Goal: Information Seeking & Learning: Learn about a topic

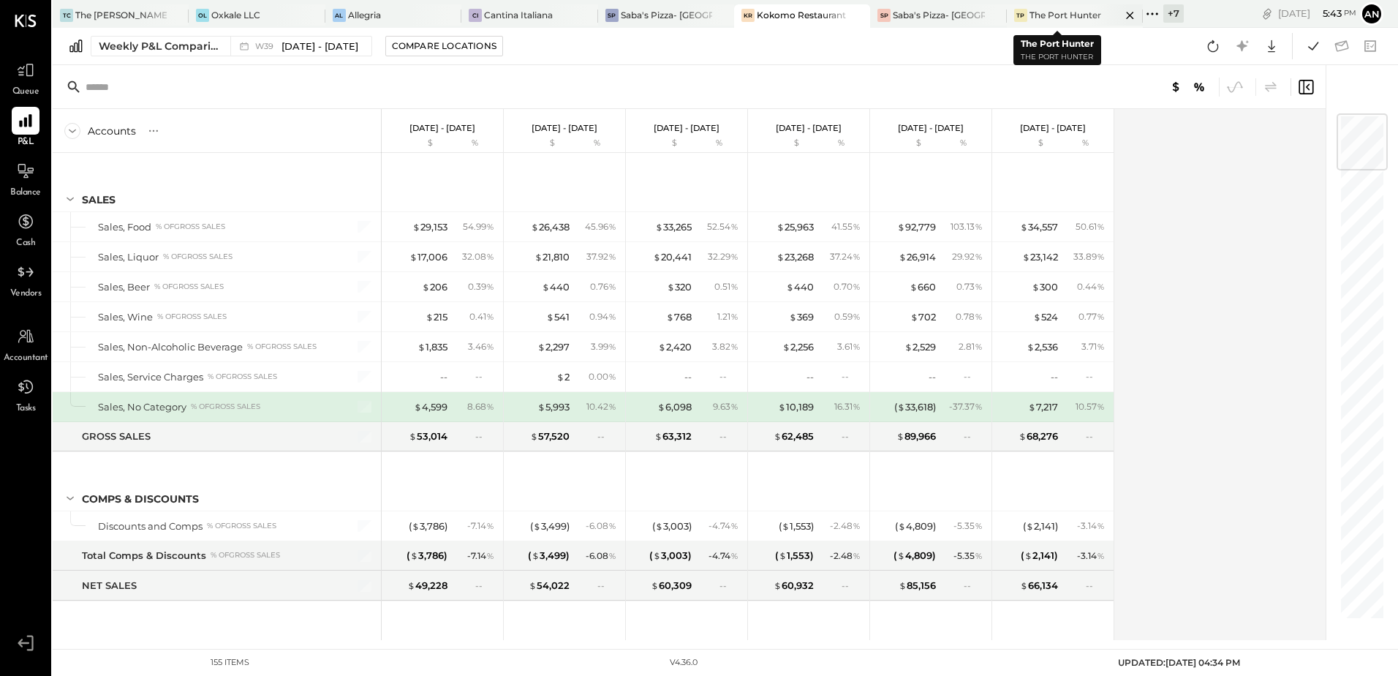
click at [1058, 18] on div "The Port Hunter" at bounding box center [1066, 15] width 72 height 12
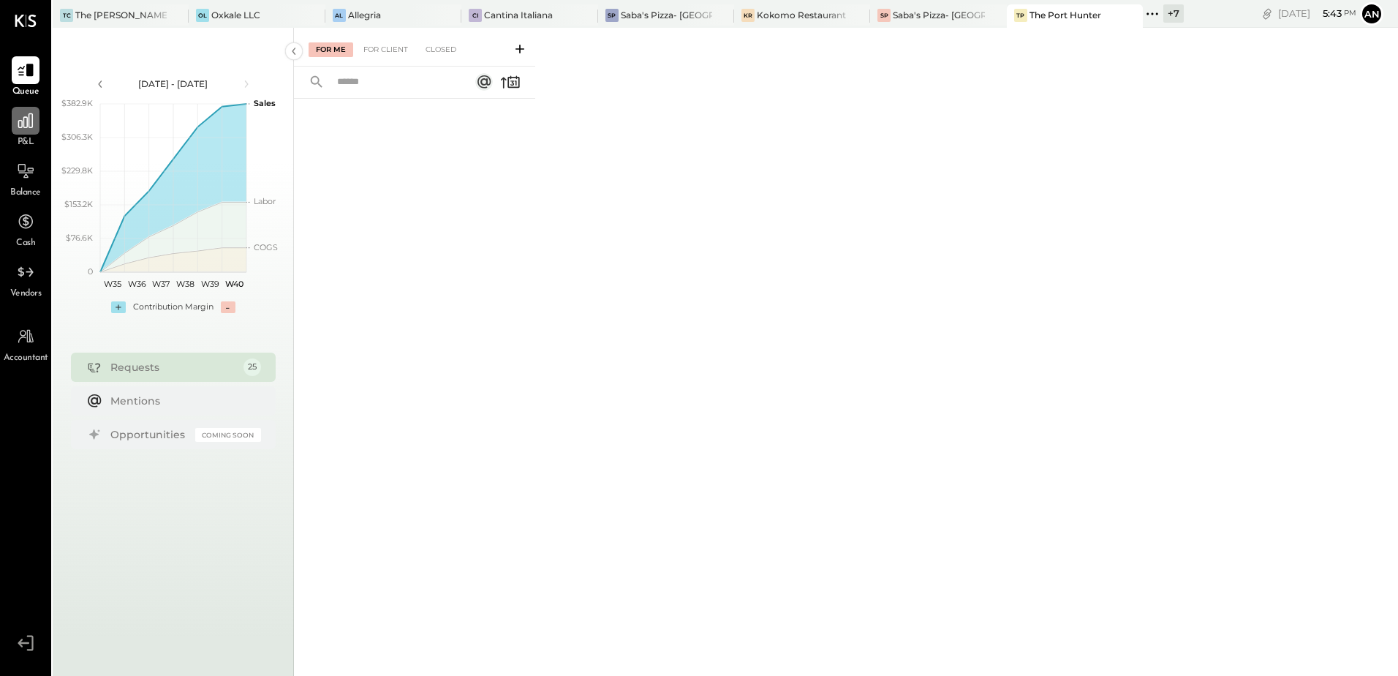
click at [25, 129] on icon at bounding box center [25, 120] width 19 height 19
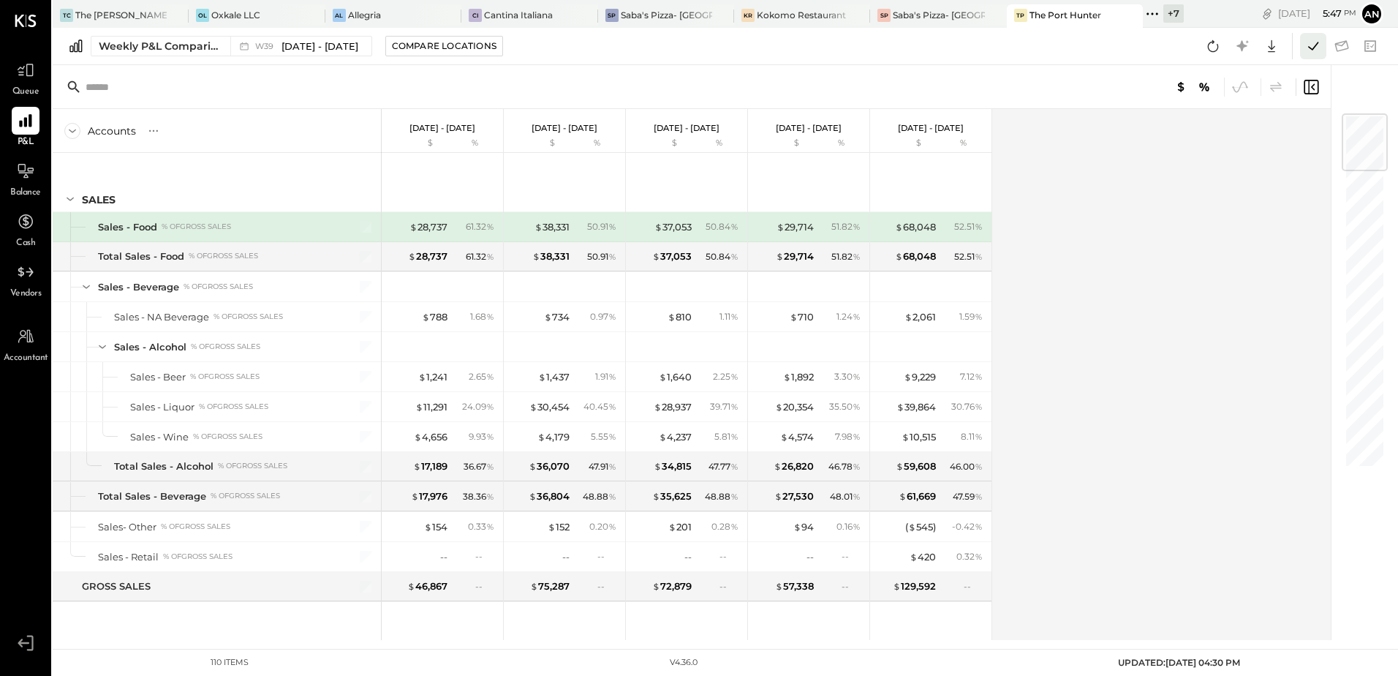
click at [1317, 50] on icon at bounding box center [1313, 46] width 19 height 19
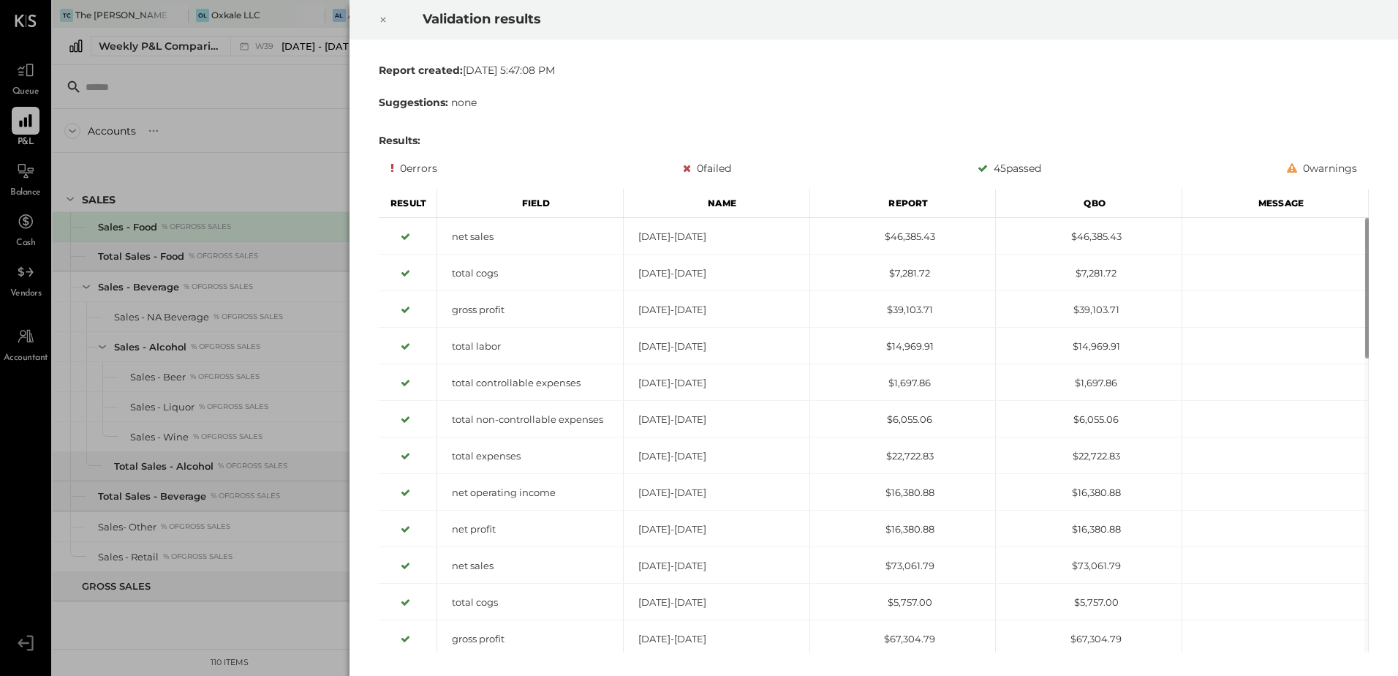
click at [377, 20] on div at bounding box center [383, 19] width 32 height 41
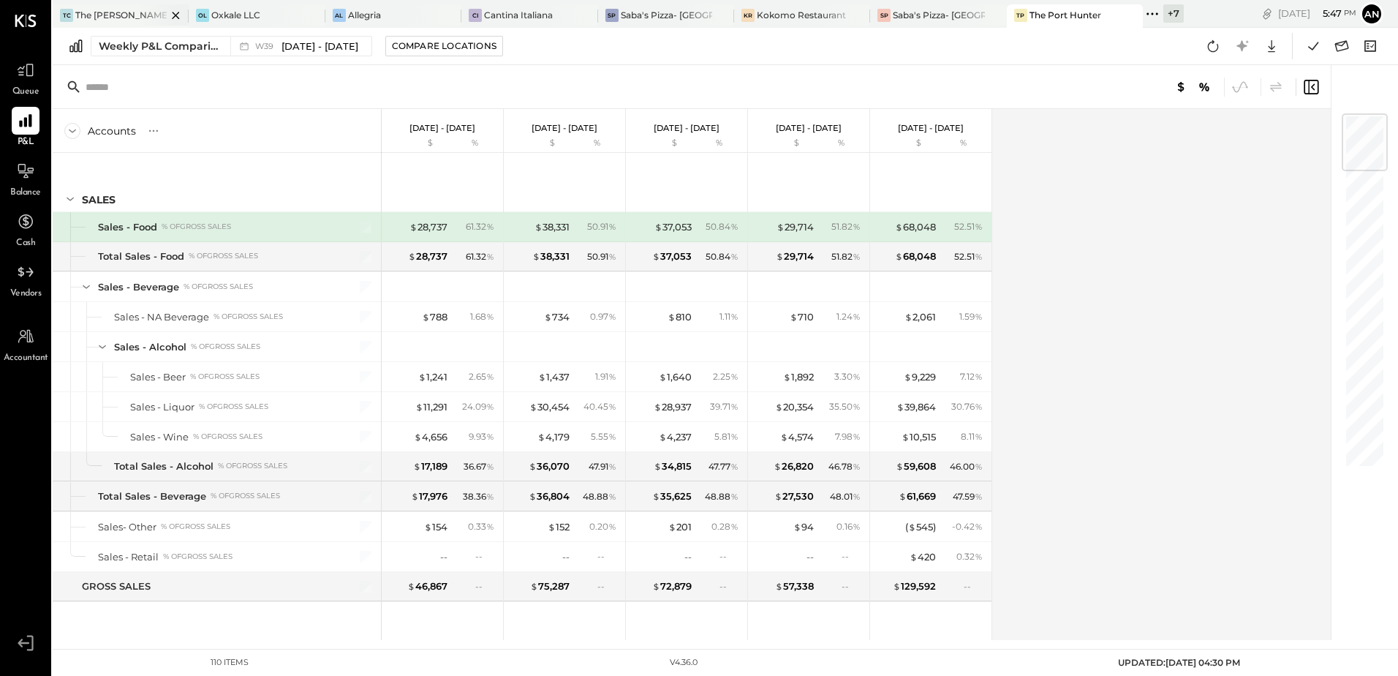
click at [110, 21] on div "The [PERSON_NAME]" at bounding box center [120, 15] width 91 height 12
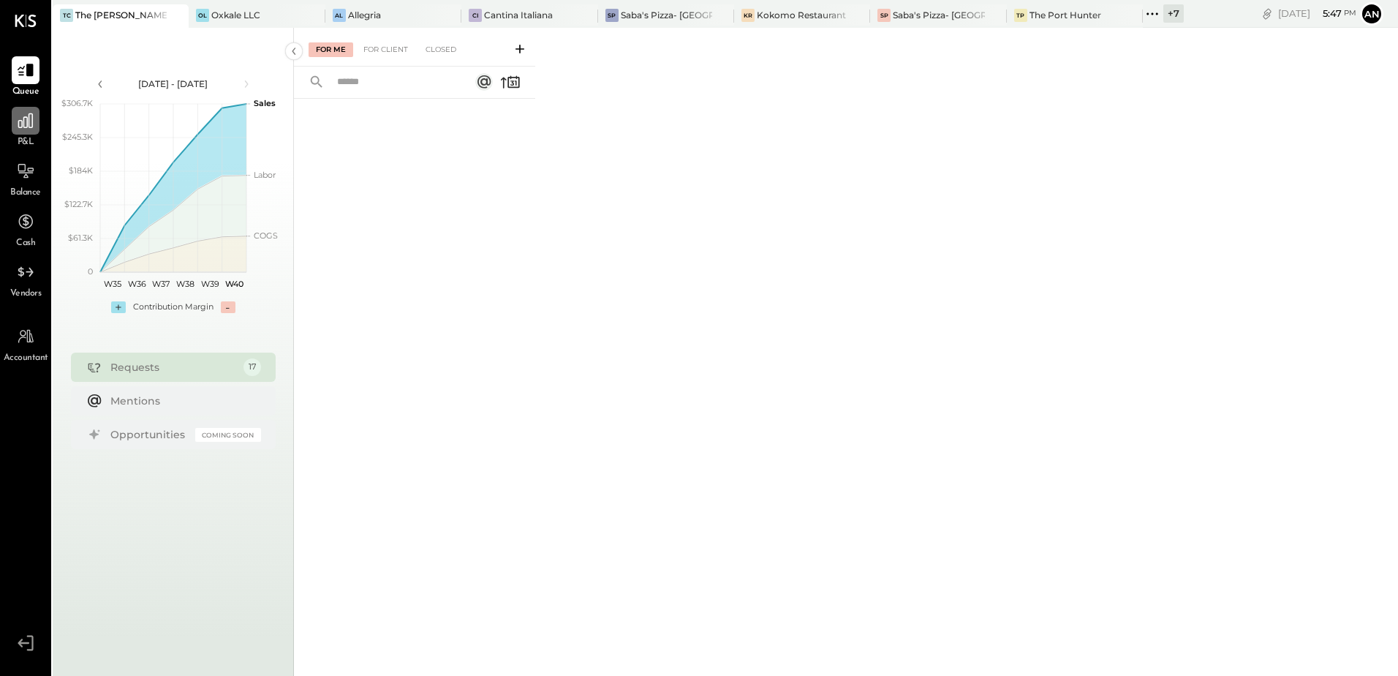
click at [26, 132] on div at bounding box center [26, 121] width 28 height 28
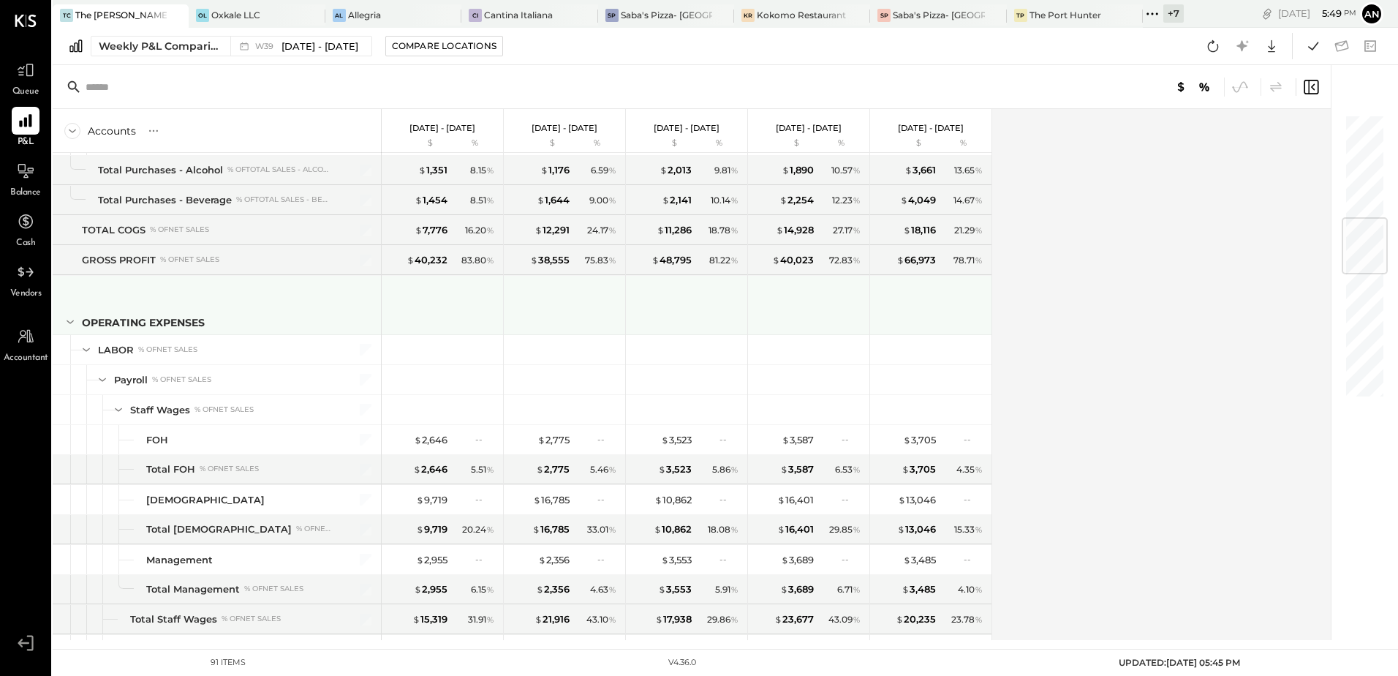
scroll to position [951, 0]
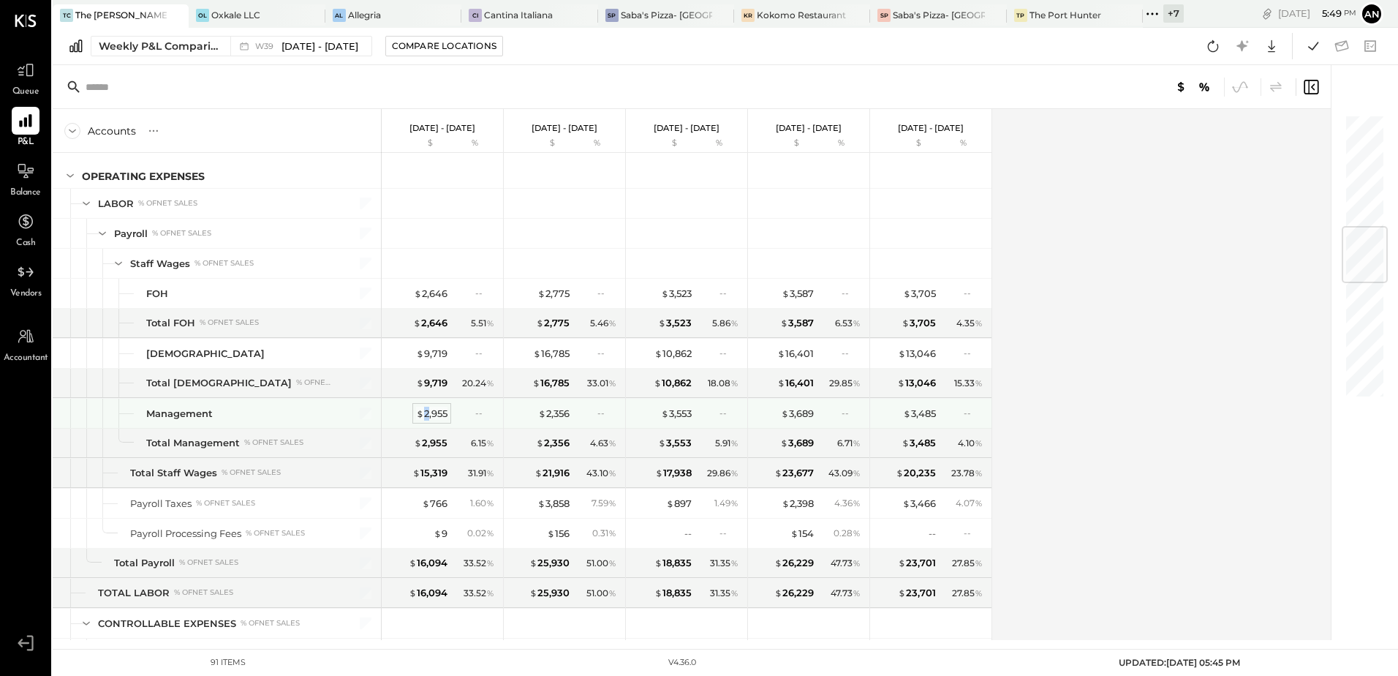
click at [426, 414] on div "$ 2,955" at bounding box center [431, 414] width 31 height 14
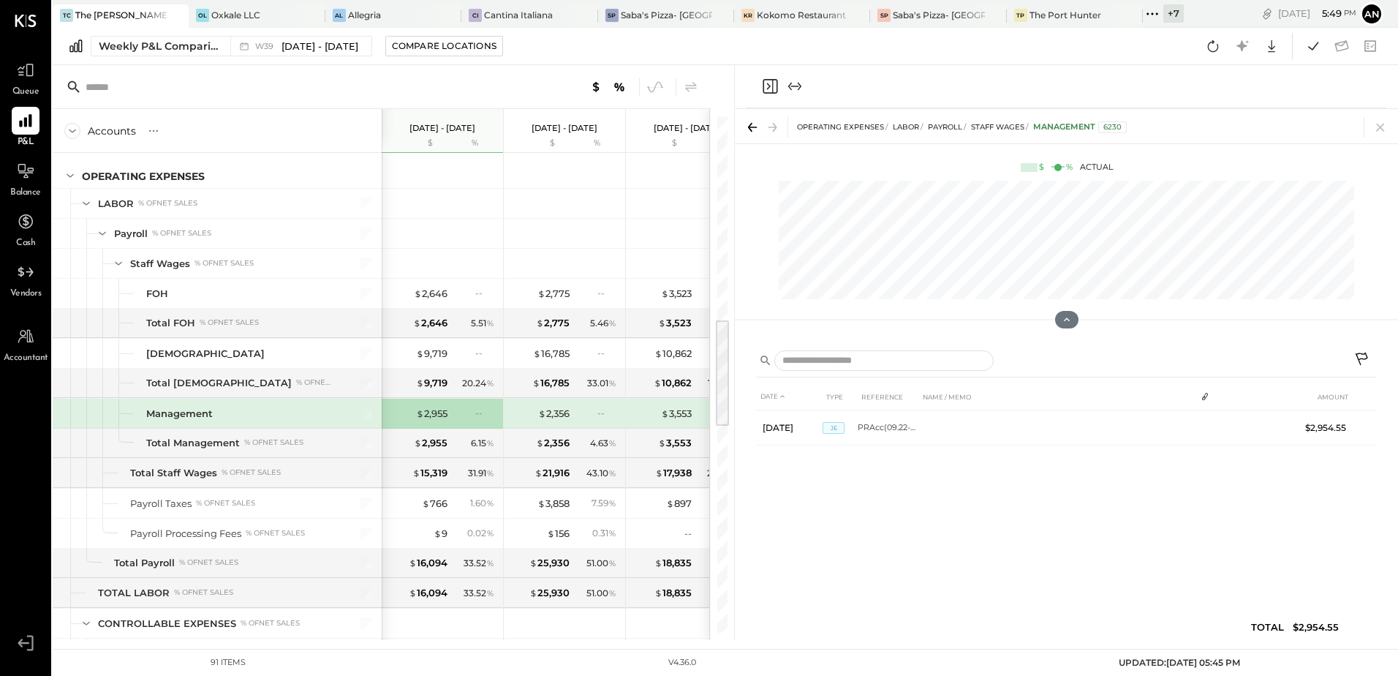
click at [747, 129] on icon at bounding box center [752, 127] width 20 height 20
click at [1385, 119] on icon at bounding box center [1381, 127] width 20 height 20
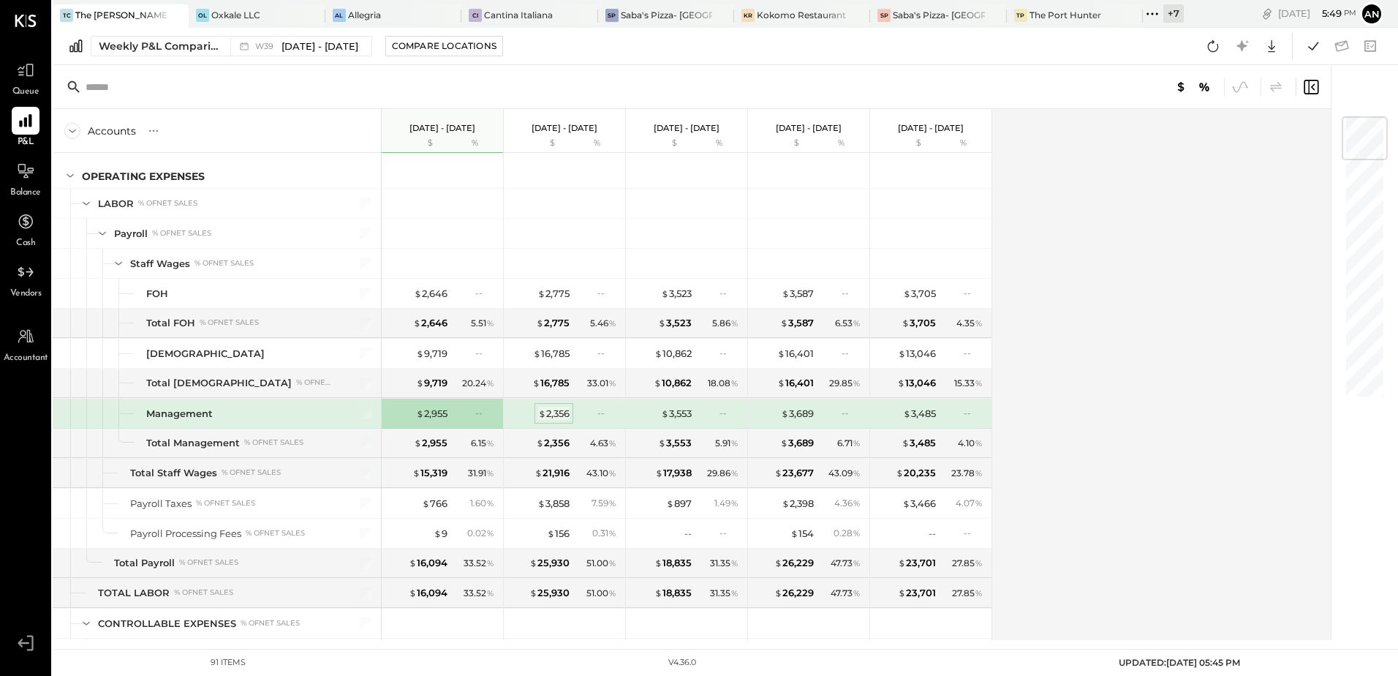
click at [547, 414] on div "$ 2,356" at bounding box center [553, 414] width 31 height 14
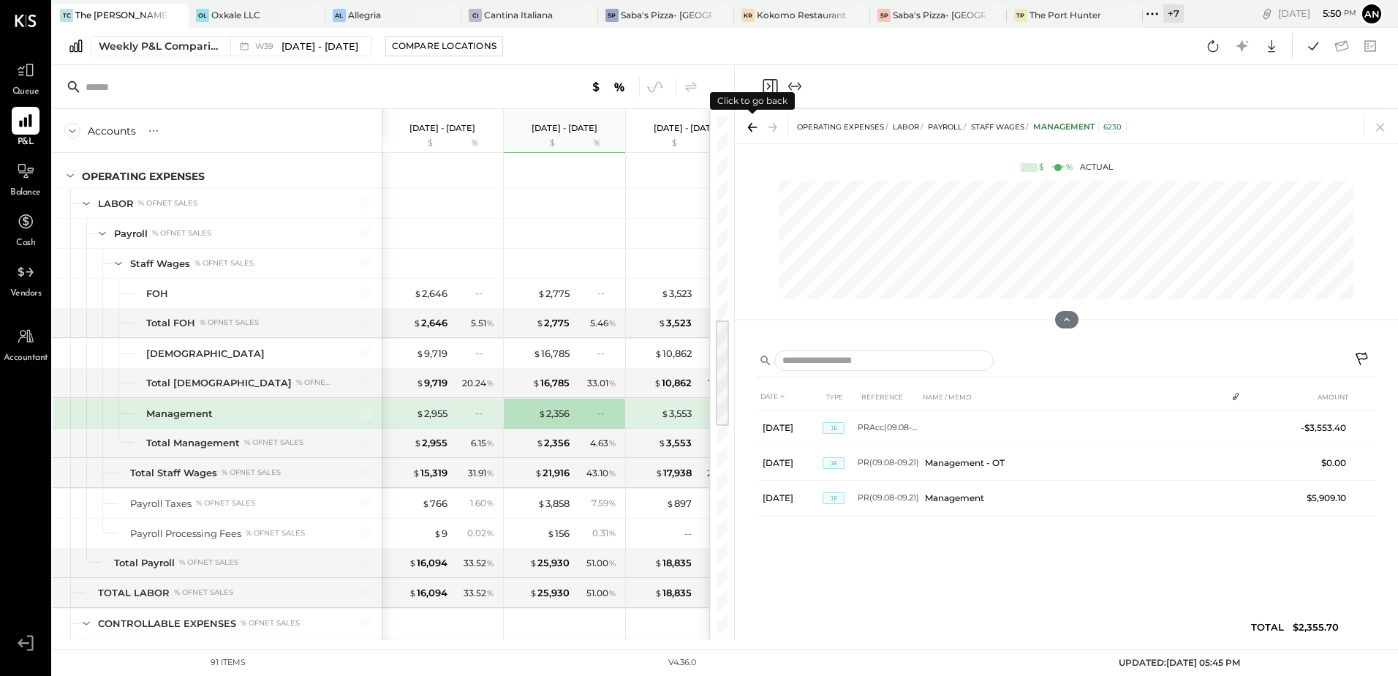
click at [746, 127] on icon at bounding box center [752, 127] width 20 height 20
click at [1380, 121] on icon at bounding box center [1381, 127] width 20 height 20
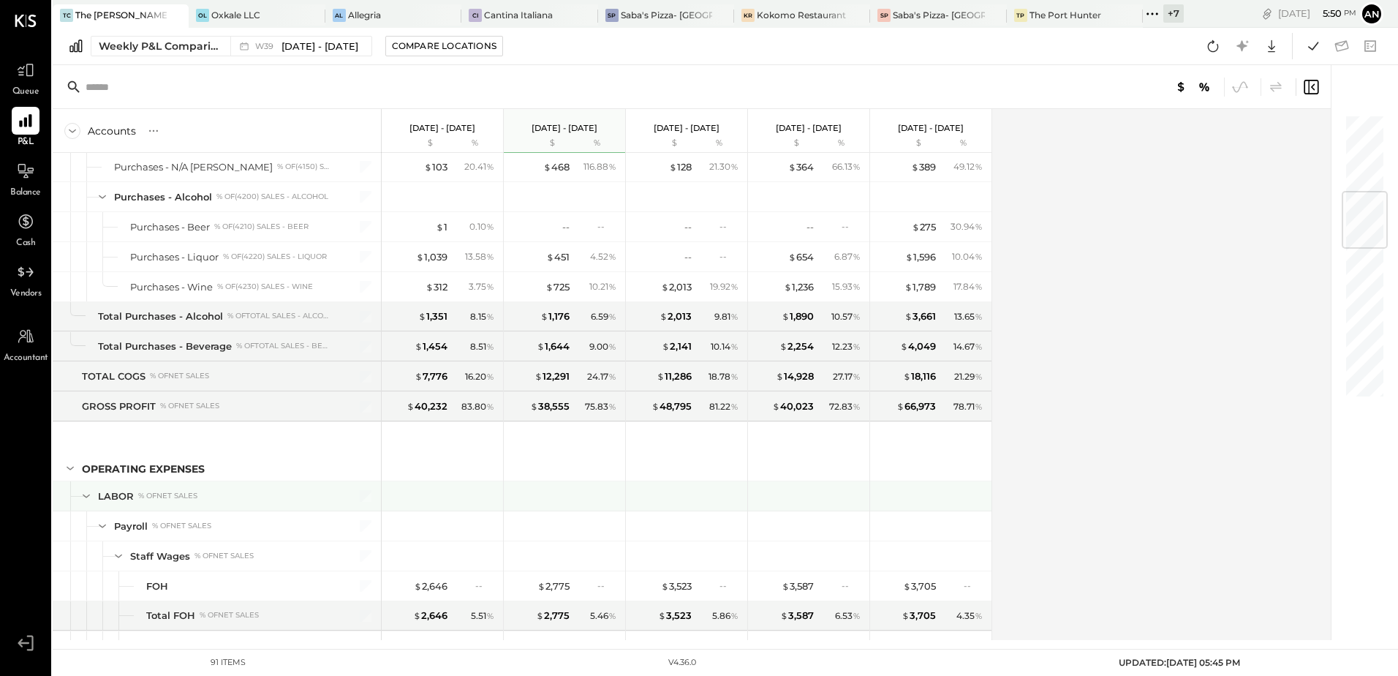
scroll to position [439, 0]
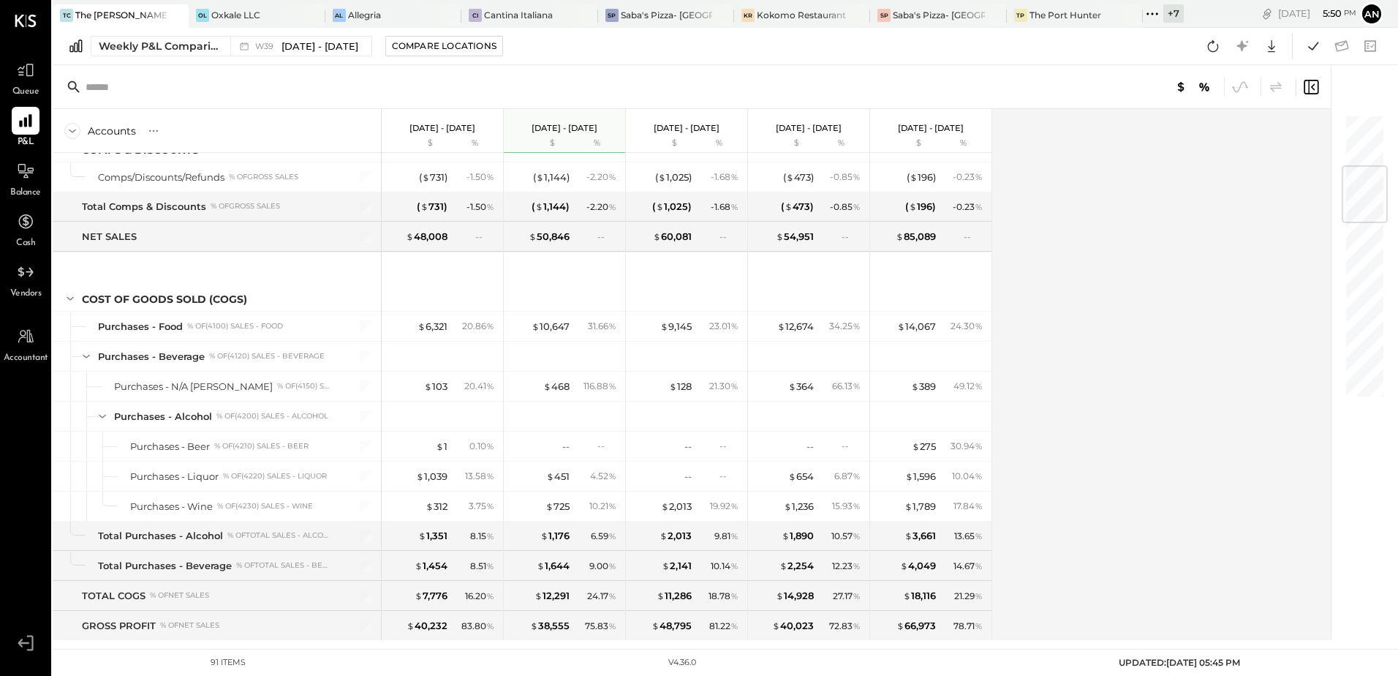
click at [1164, 295] on div "Accounts S % GL [DATE] - [DATE] $ % [DATE] - [DATE] $ % [DATE] - [DATE] $ % [DA…" at bounding box center [693, 374] width 1281 height 531
click at [1314, 47] on icon at bounding box center [1313, 46] width 19 height 19
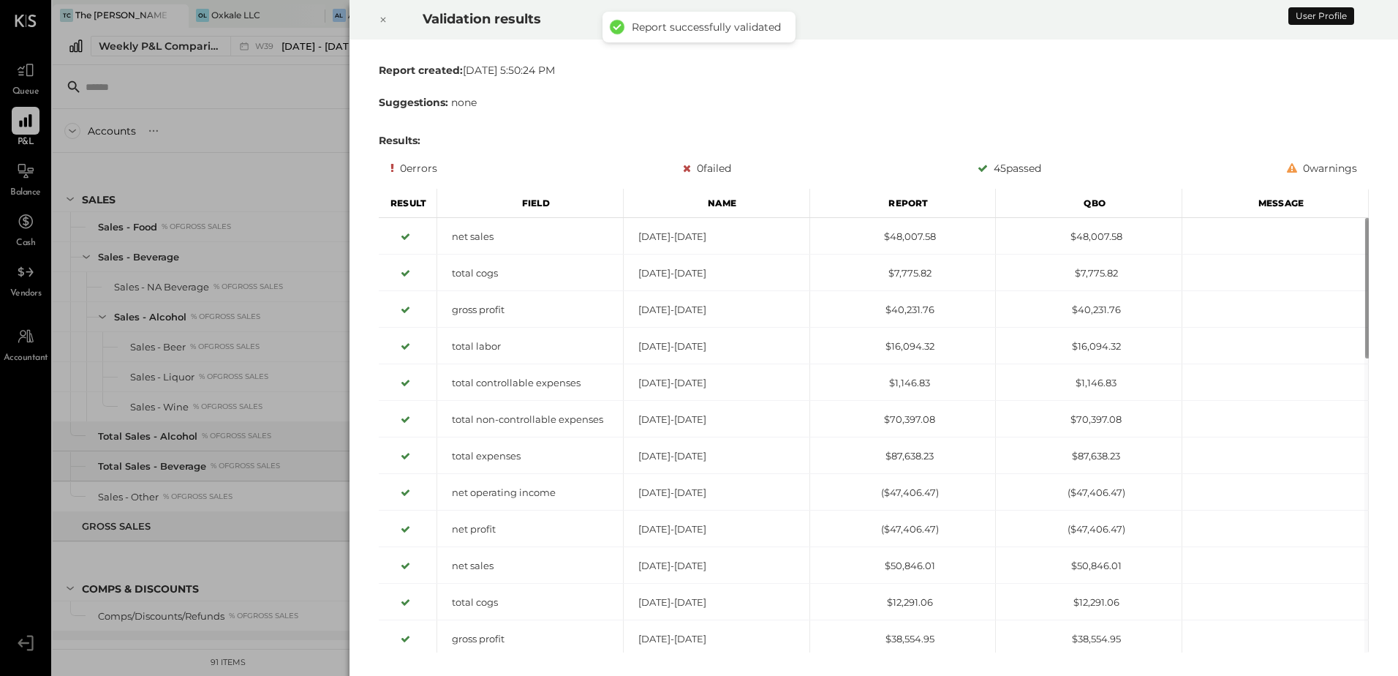
scroll to position [953, 0]
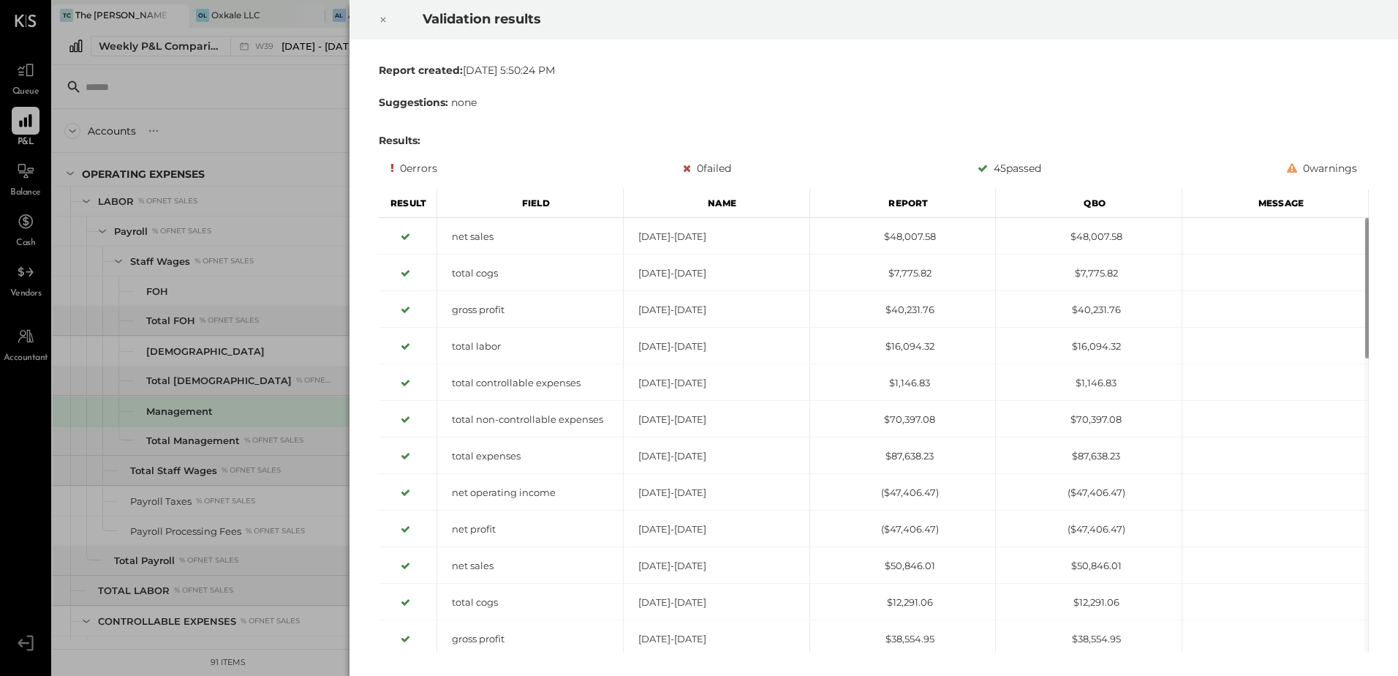
click at [275, 88] on div "Validation results Report created: [DATE] 5:50:24 PM Suggestions: none Results:…" at bounding box center [699, 338] width 1398 height 676
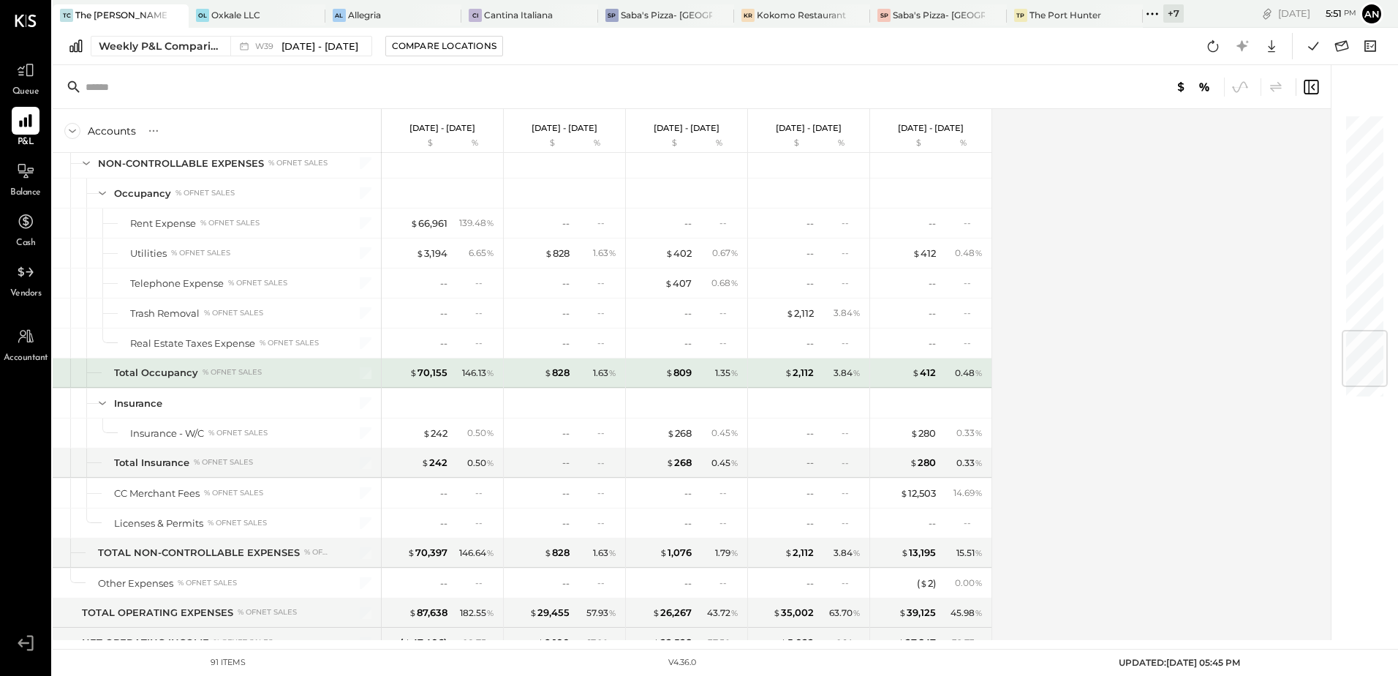
scroll to position [1538, 0]
